Goal: Transaction & Acquisition: Book appointment/travel/reservation

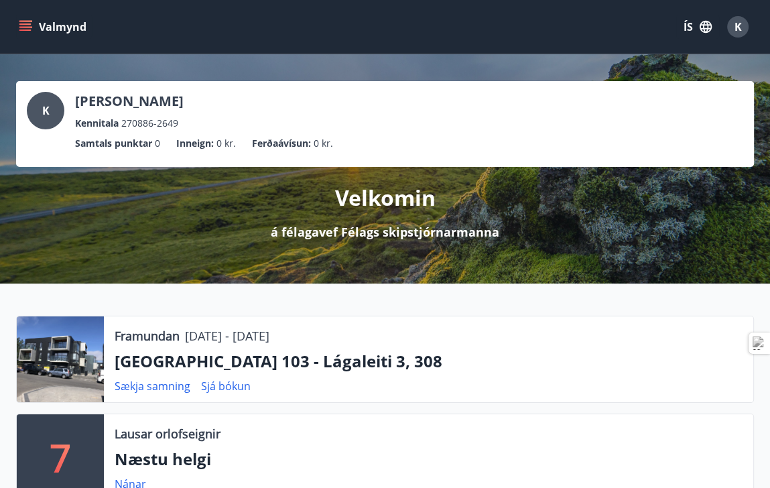
click at [34, 26] on button "Valmynd" at bounding box center [54, 27] width 76 height 24
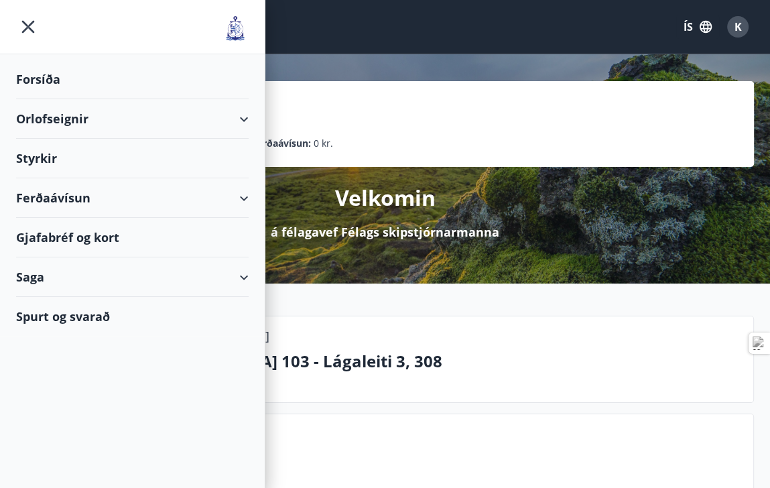
click at [50, 118] on div "Orlofseignir" at bounding box center [132, 119] width 233 height 40
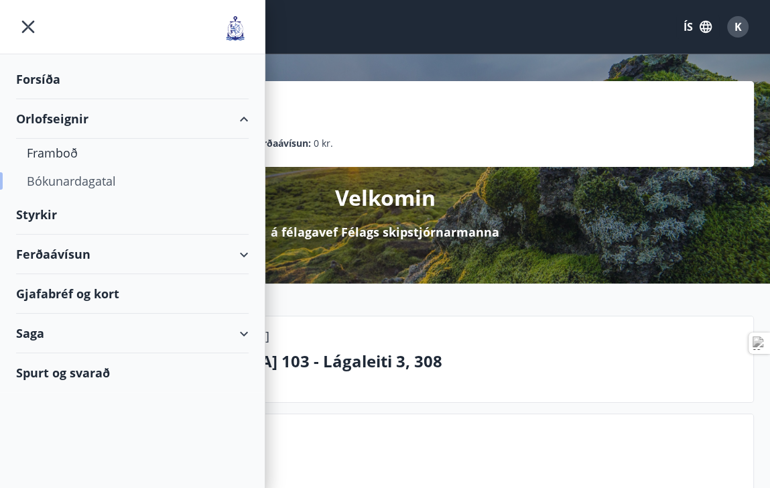
click at [51, 178] on div "Bókunardagatal" at bounding box center [132, 181] width 211 height 28
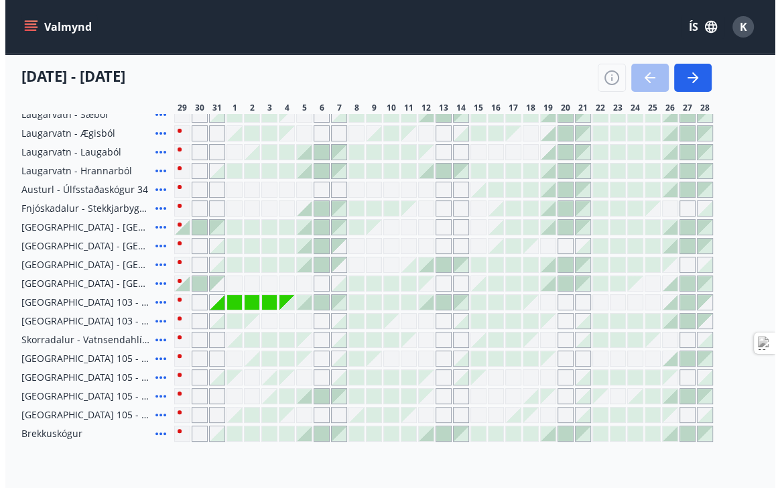
scroll to position [174, 0]
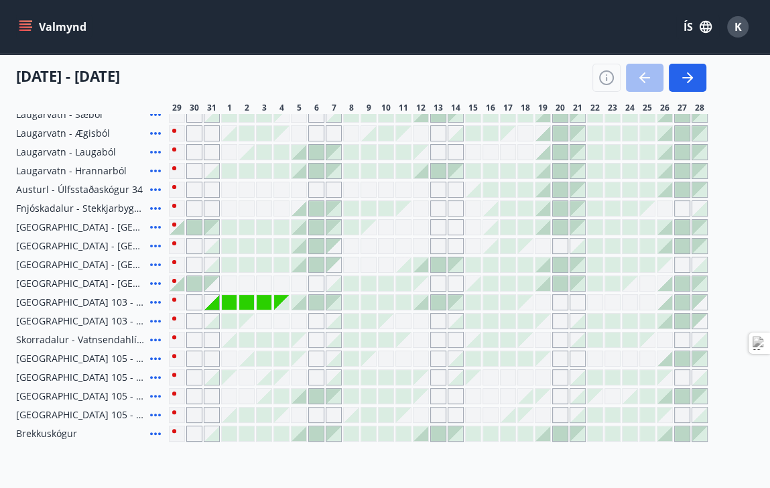
click at [42, 436] on span "Brekkuskógur" at bounding box center [46, 433] width 61 height 13
click at [156, 434] on icon at bounding box center [155, 434] width 16 height 16
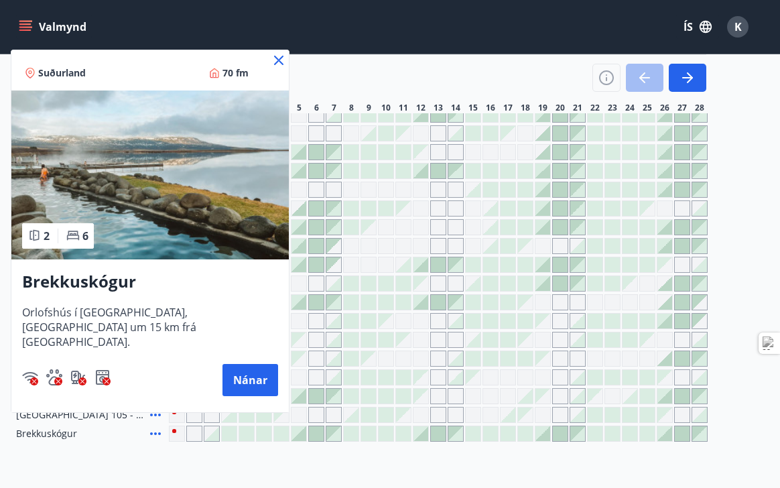
click at [111, 446] on div at bounding box center [390, 244] width 780 height 488
click at [111, 446] on div "Bókunardagatal Svæði Allt Dagsetningar Veldu tímabil Svefnstæði +1 [DATE] - [DA…" at bounding box center [385, 187] width 770 height 616
click at [117, 451] on div "Bókunardagatal Svæði Allt Dagsetningar Veldu tímabil Svefnstæði +1 [DATE] - [DA…" at bounding box center [385, 187] width 770 height 616
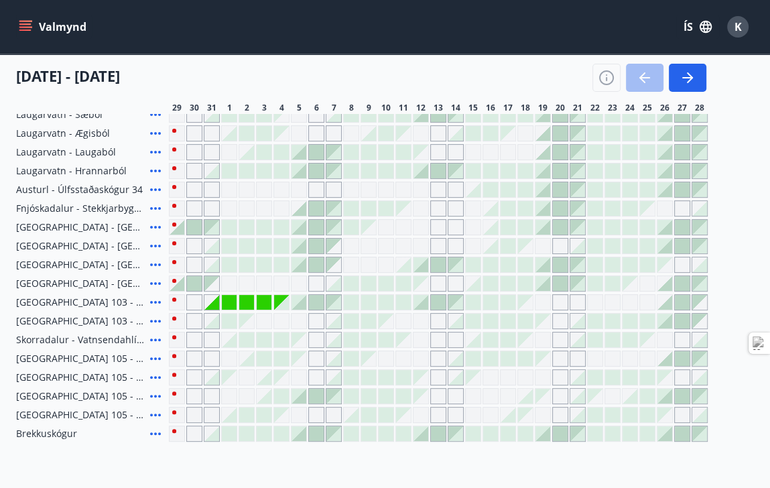
click at [426, 432] on div at bounding box center [421, 433] width 15 height 15
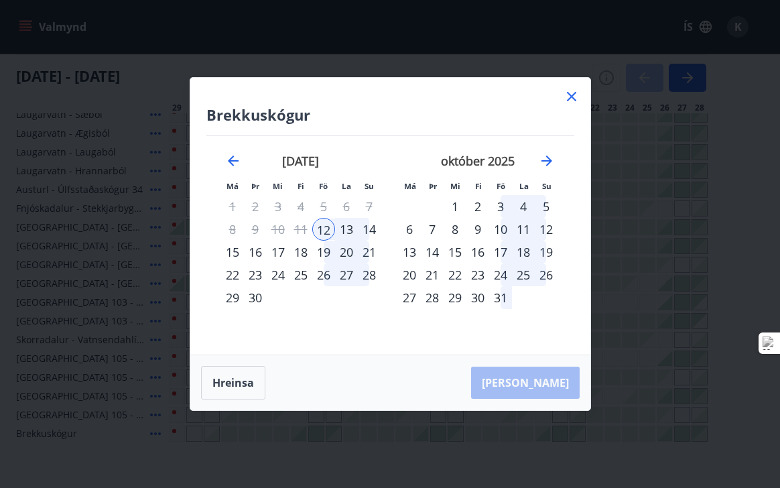
click at [370, 227] on div "14" at bounding box center [369, 229] width 23 height 23
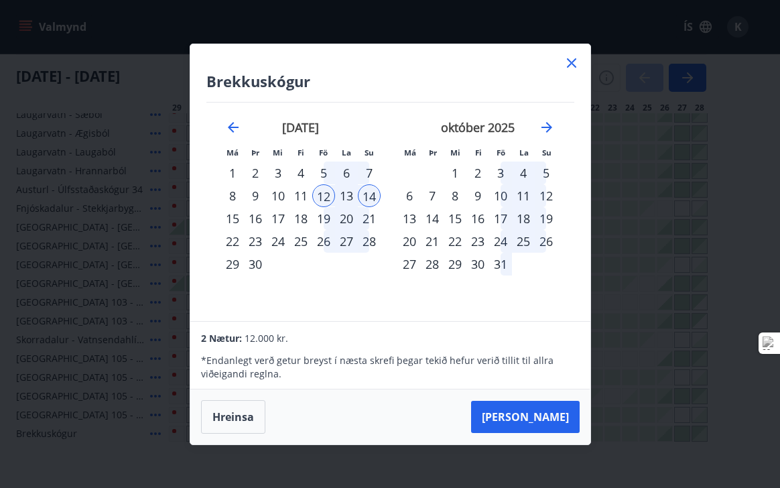
click at [571, 64] on icon at bounding box center [571, 62] width 9 height 9
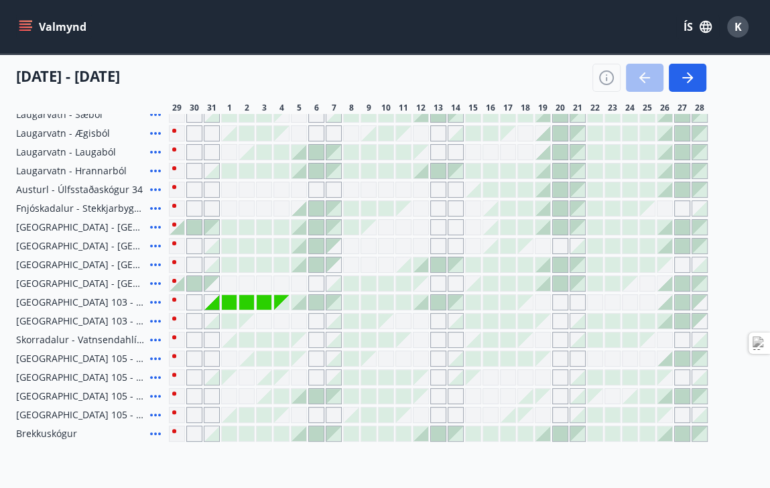
click at [571, 64] on div "[DATE] - [DATE]" at bounding box center [361, 73] width 691 height 38
click at [414, 430] on div at bounding box center [421, 433] width 15 height 15
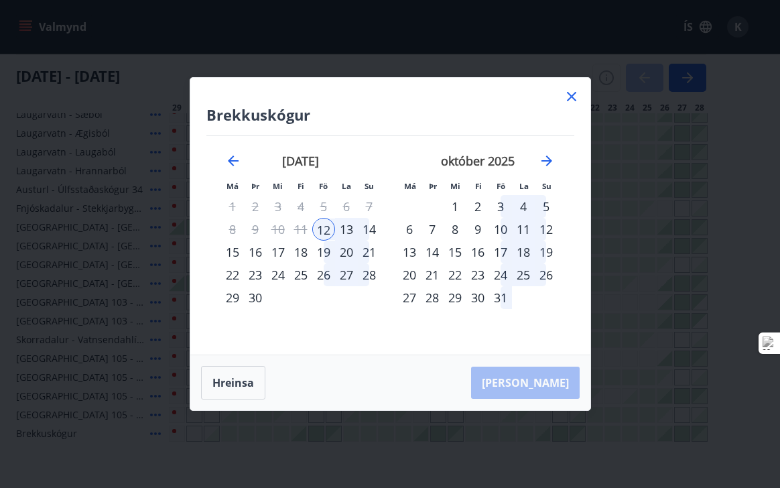
click at [372, 233] on div "14" at bounding box center [369, 229] width 23 height 23
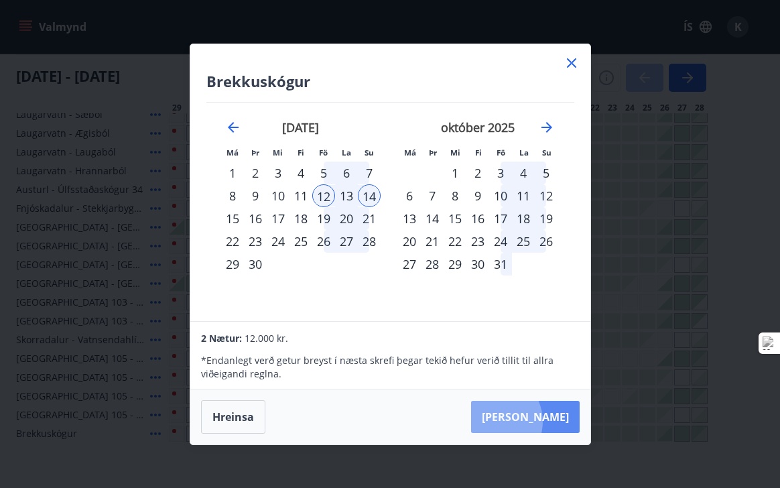
click at [535, 421] on button "[PERSON_NAME]" at bounding box center [525, 417] width 109 height 32
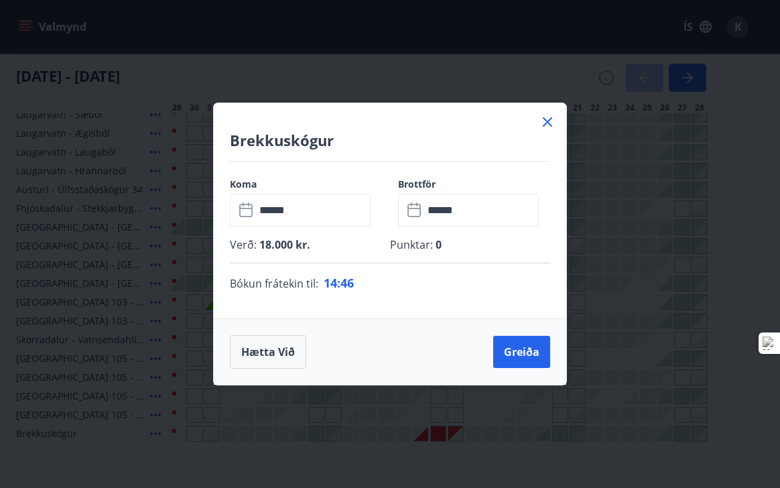
click at [546, 122] on icon at bounding box center [548, 122] width 16 height 16
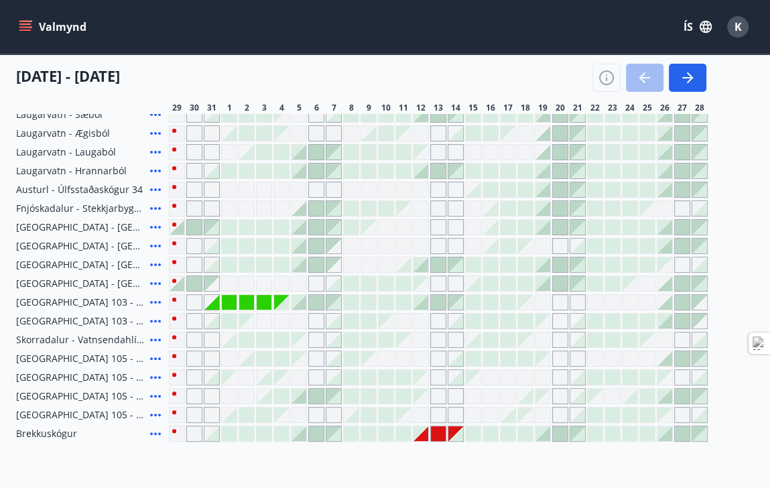
click at [420, 433] on div "Gráir dagar eru ekki bókanlegir" at bounding box center [421, 433] width 15 height 15
click at [427, 434] on div "Gráir dagar eru ekki bókanlegir" at bounding box center [421, 433] width 15 height 15
click at [420, 439] on div "Gráir dagar eru ekki bókanlegir" at bounding box center [421, 433] width 15 height 15
click at [428, 434] on div "Gráir dagar eru ekki bókanlegir" at bounding box center [421, 433] width 15 height 15
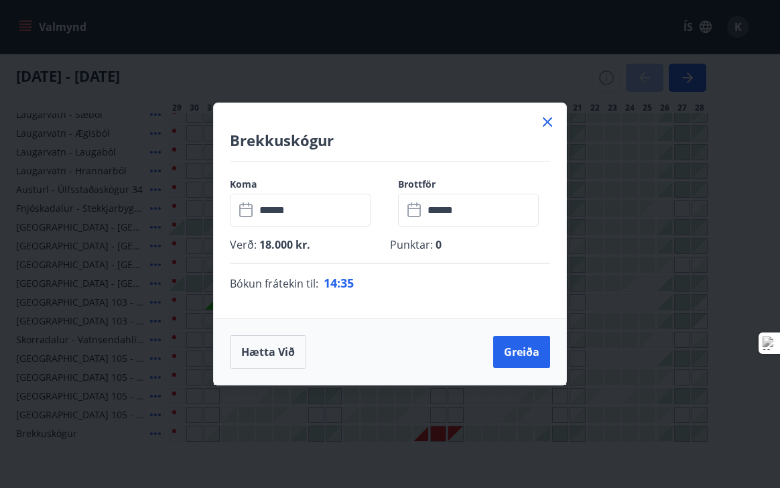
drag, startPoint x: 428, startPoint y: 434, endPoint x: 561, endPoint y: 44, distance: 411.7
click at [561, 44] on div "Brekkuskógur Koma ​ ****** ​ Brottför ​ ****** ​ Verð : 18.000 kr. Punktar : 0 …" at bounding box center [390, 244] width 780 height 488
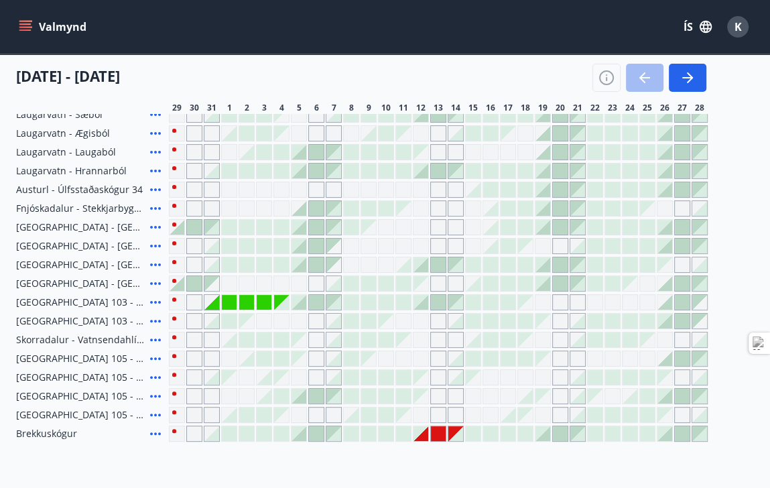
click at [420, 434] on div "Gráir dagar eru ekki bókanlegir" at bounding box center [421, 433] width 15 height 15
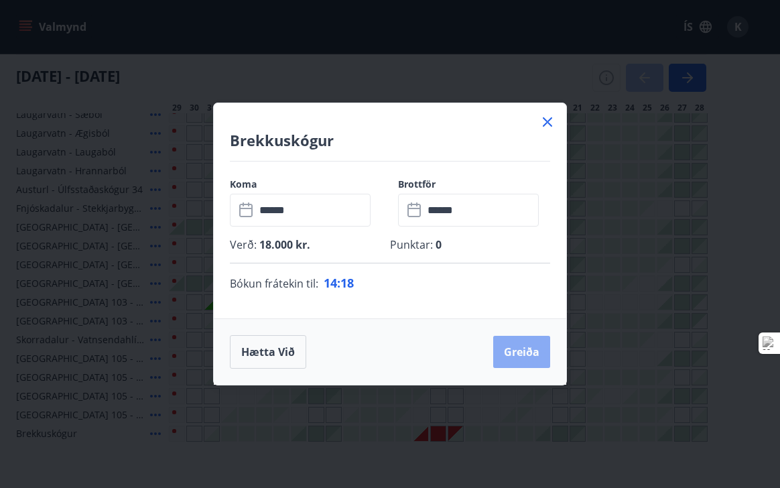
click at [525, 351] on button "Greiða" at bounding box center [521, 352] width 57 height 32
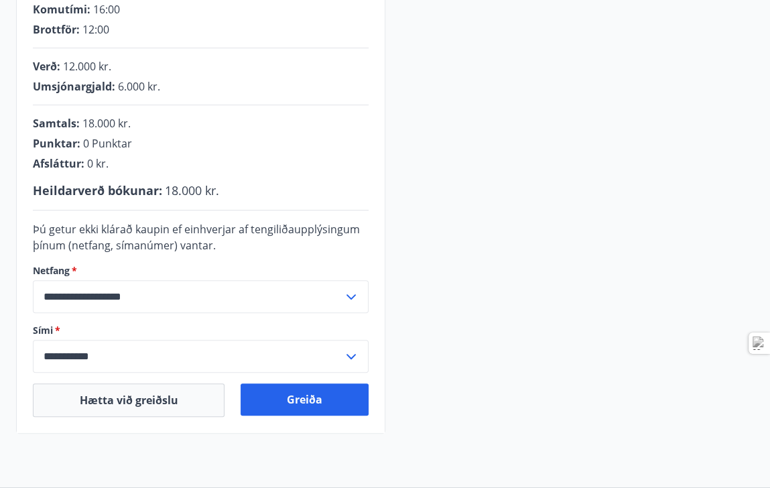
scroll to position [400, 0]
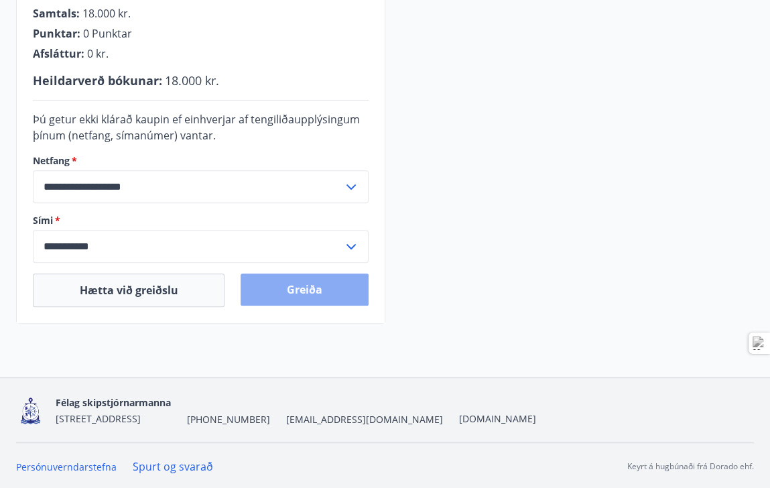
click at [268, 284] on button "Greiða" at bounding box center [304, 290] width 127 height 32
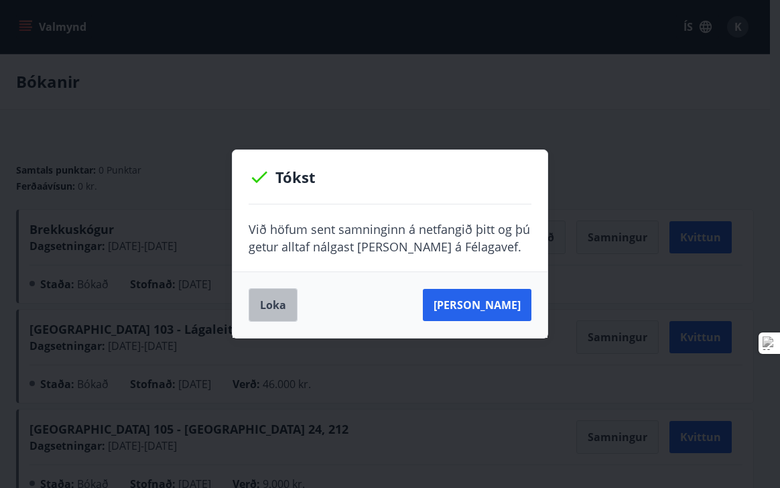
click at [275, 297] on button "Loka" at bounding box center [273, 305] width 49 height 34
